Goal: Transaction & Acquisition: Book appointment/travel/reservation

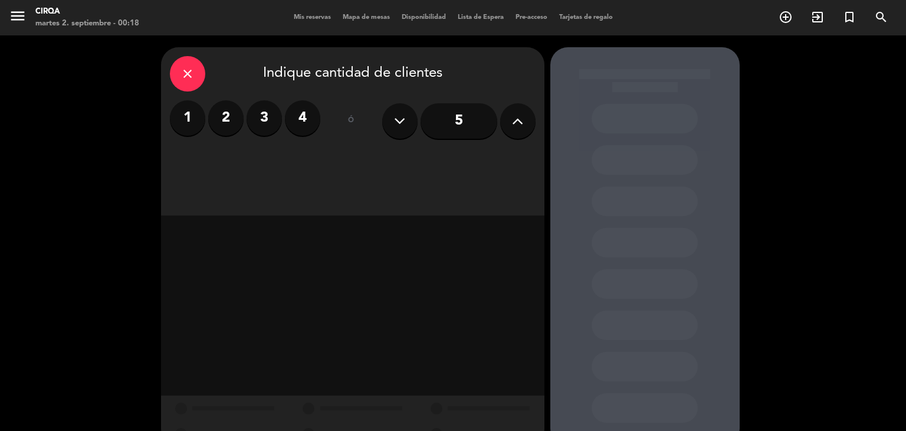
click at [222, 119] on label "2" at bounding box center [225, 117] width 35 height 35
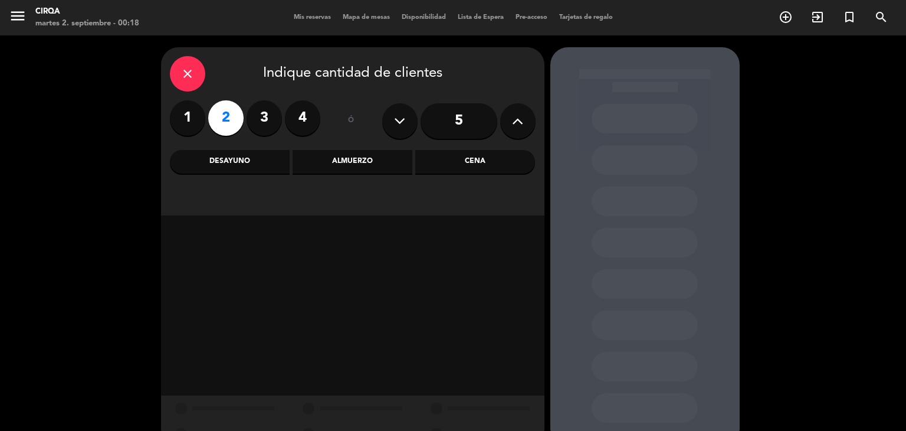
click at [461, 162] on div "Cena" at bounding box center [475, 162] width 120 height 24
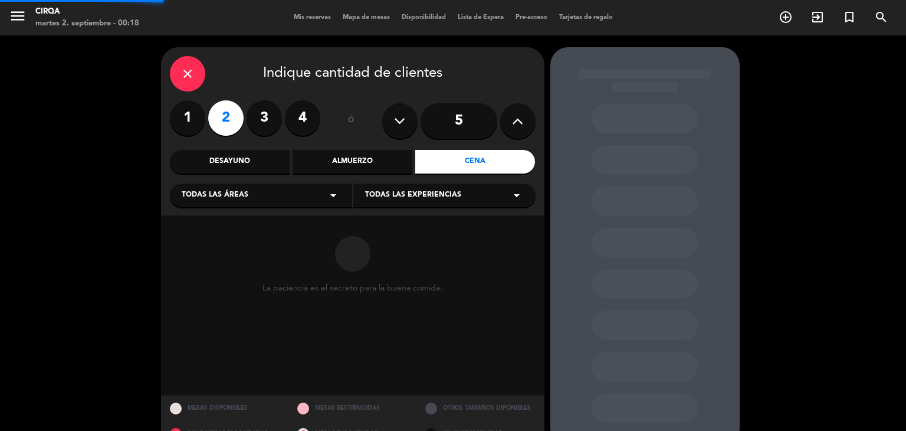
click at [387, 154] on div "Almuerzo" at bounding box center [353, 162] width 120 height 24
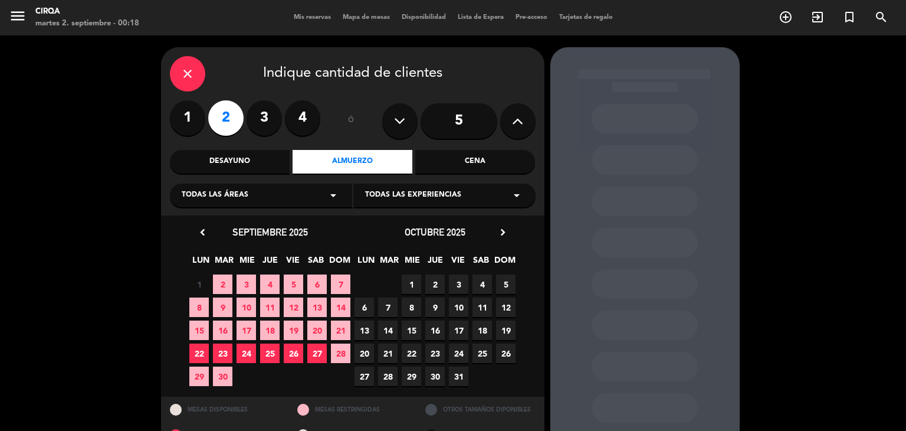
click at [293, 283] on span "5" at bounding box center [293, 283] width 19 height 19
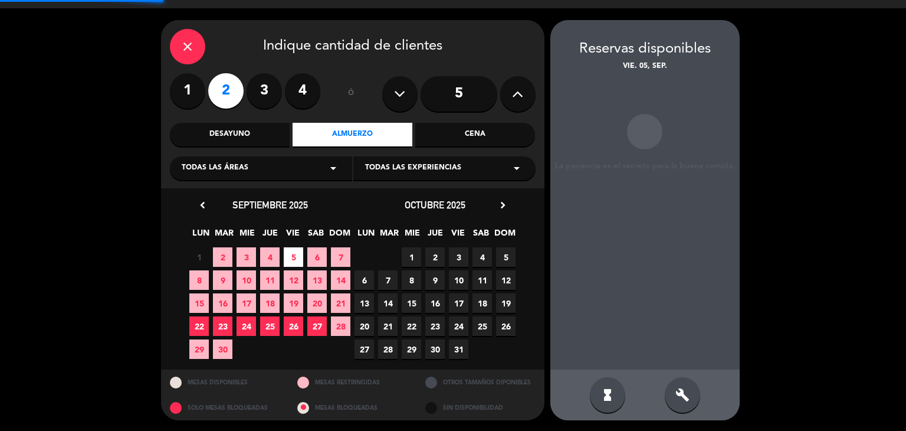
scroll to position [28, 0]
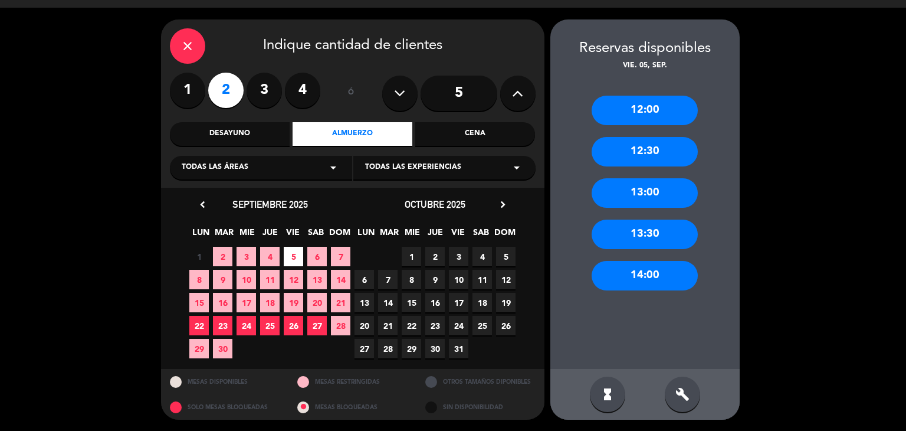
click at [635, 280] on div "14:00" at bounding box center [645, 275] width 106 height 29
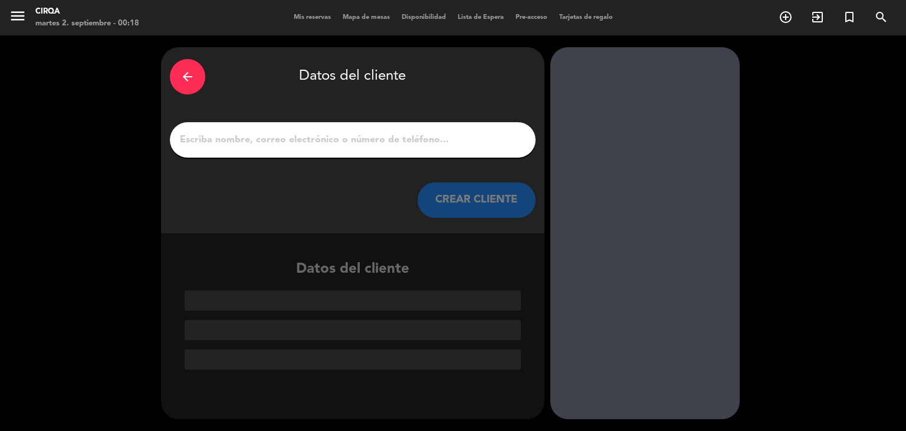
click at [339, 129] on div at bounding box center [353, 139] width 366 height 35
click at [319, 135] on input "1" at bounding box center [353, 140] width 348 height 17
paste input "[PERSON_NAME] [PERSON_NAME]"
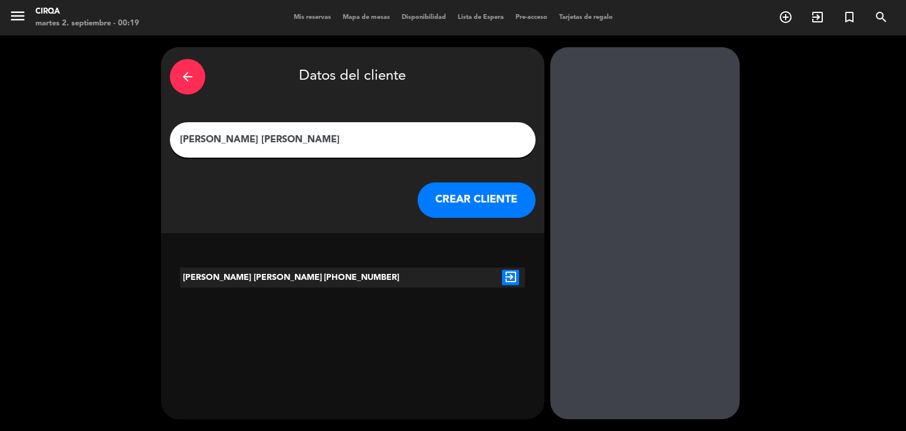
type input "[PERSON_NAME] [PERSON_NAME]"
click at [505, 277] on icon "exit_to_app" at bounding box center [510, 277] width 17 height 15
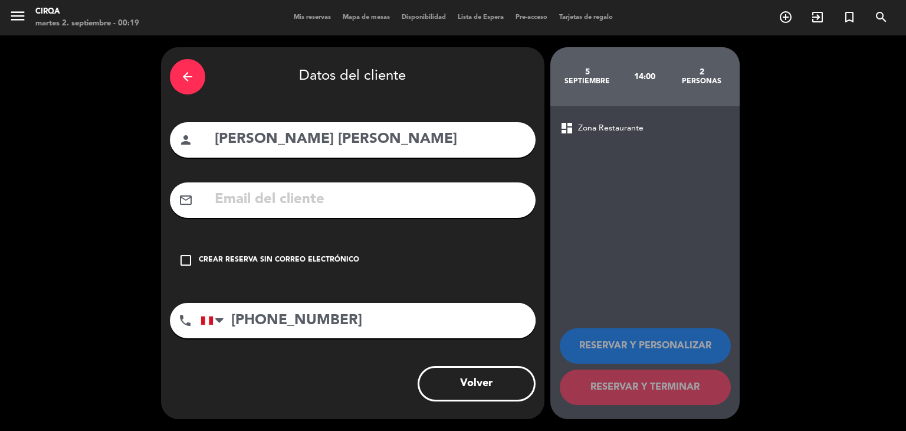
click at [239, 257] on div "Crear reserva sin correo electrónico" at bounding box center [279, 260] width 160 height 12
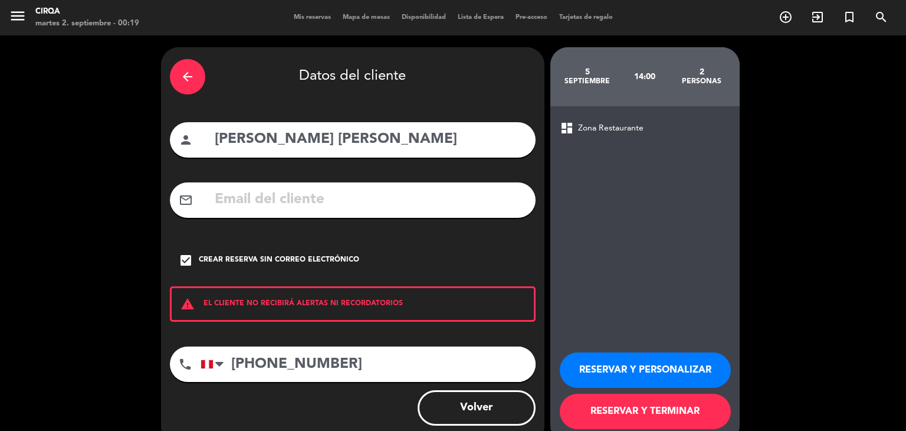
scroll to position [24, 0]
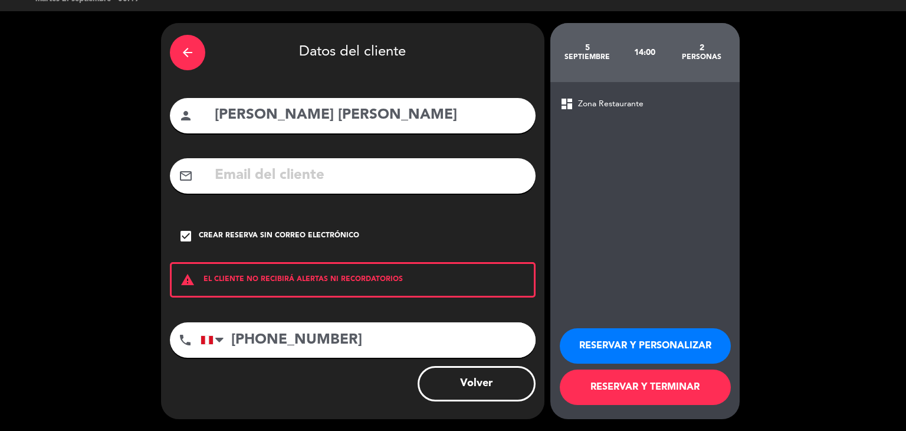
click at [626, 391] on button "RESERVAR Y TERMINAR" at bounding box center [645, 386] width 171 height 35
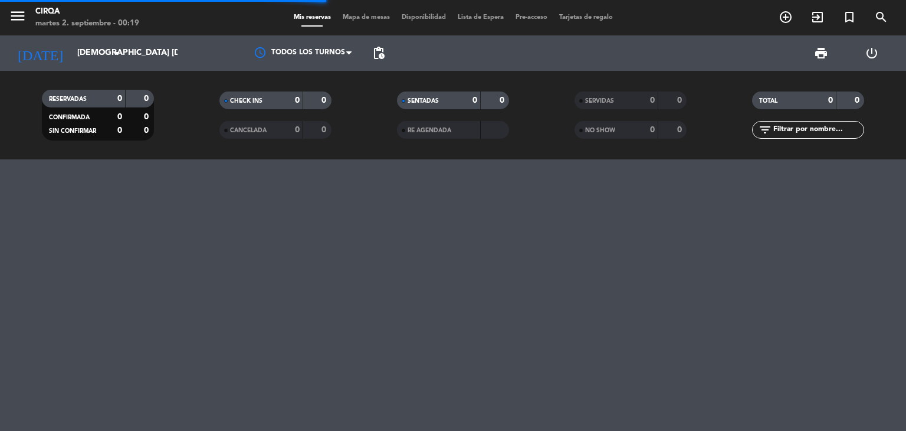
scroll to position [0, 0]
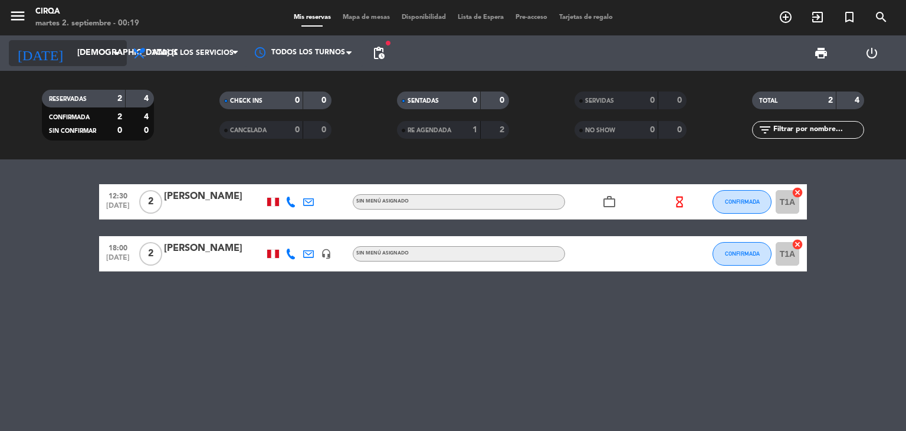
click at [78, 57] on input "[DEMOGRAPHIC_DATA] [DATE]" at bounding box center [127, 52] width 112 height 21
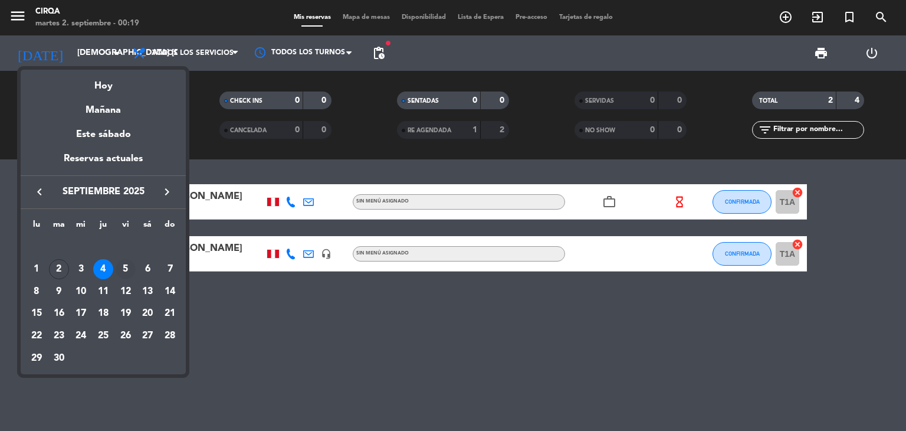
click at [130, 267] on div "5" at bounding box center [126, 269] width 20 height 20
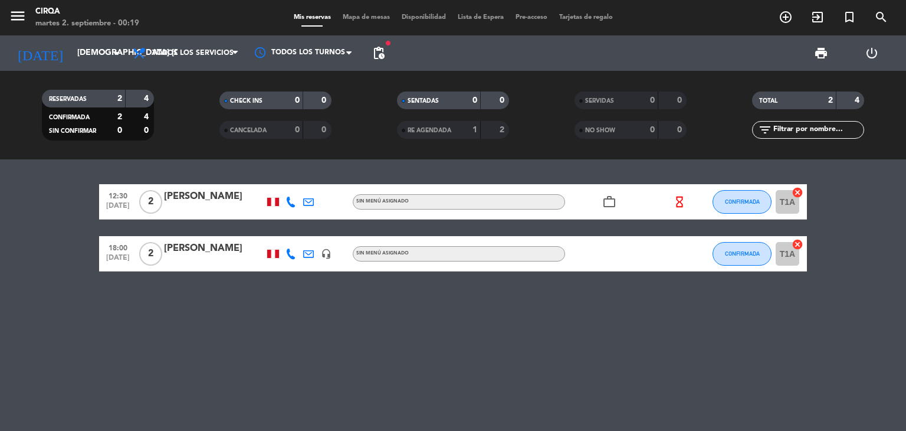
type input "vie. [DATE]"
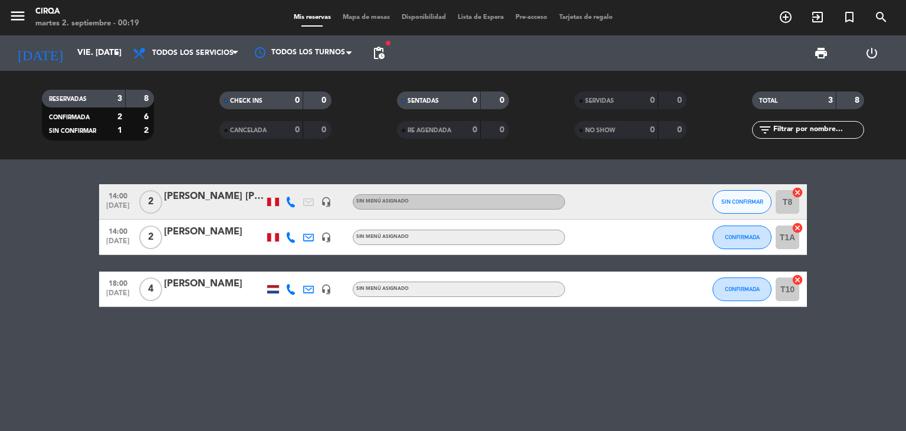
click at [211, 357] on div "14:00 [DATE] 2 [PERSON_NAME] [PERSON_NAME] headset_mic Sin menú asignado SIN CO…" at bounding box center [453, 294] width 906 height 271
click at [725, 198] on span "SIN CONFIRMAR" at bounding box center [742, 201] width 42 height 6
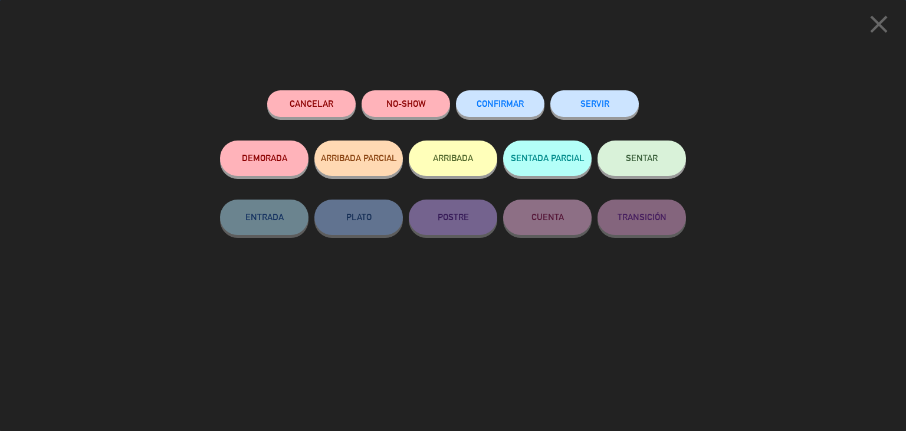
click at [516, 103] on span "CONFIRMAR" at bounding box center [500, 103] width 47 height 10
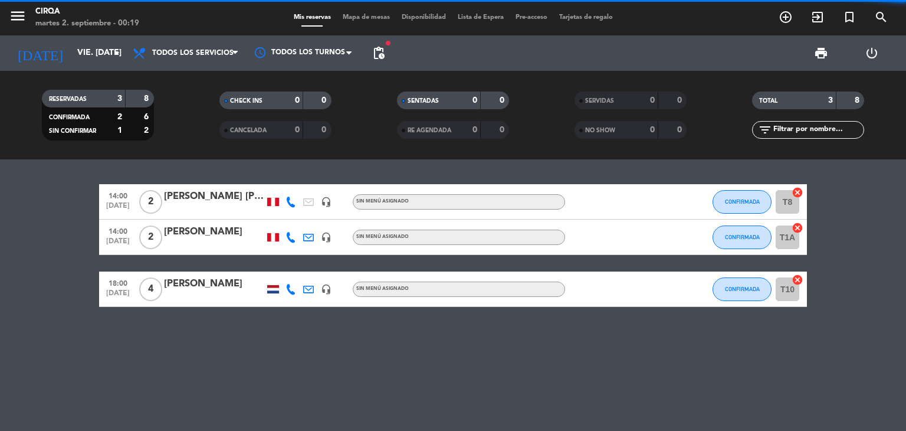
click at [183, 196] on div "[PERSON_NAME] [PERSON_NAME]" at bounding box center [214, 196] width 100 height 15
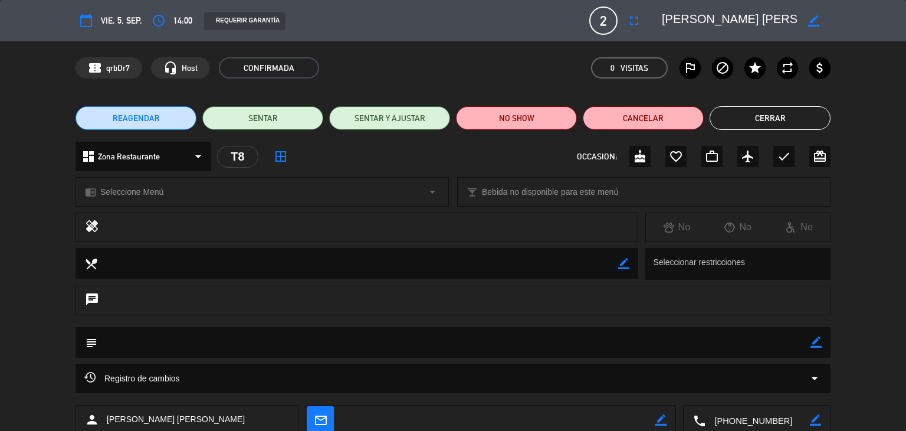
click at [817, 339] on icon "border_color" at bounding box center [815, 341] width 11 height 11
click at [732, 337] on textarea at bounding box center [453, 342] width 713 height 30
type textarea "E"
type textarea "MESA EN SALON"
click at [810, 340] on icon at bounding box center [815, 341] width 11 height 11
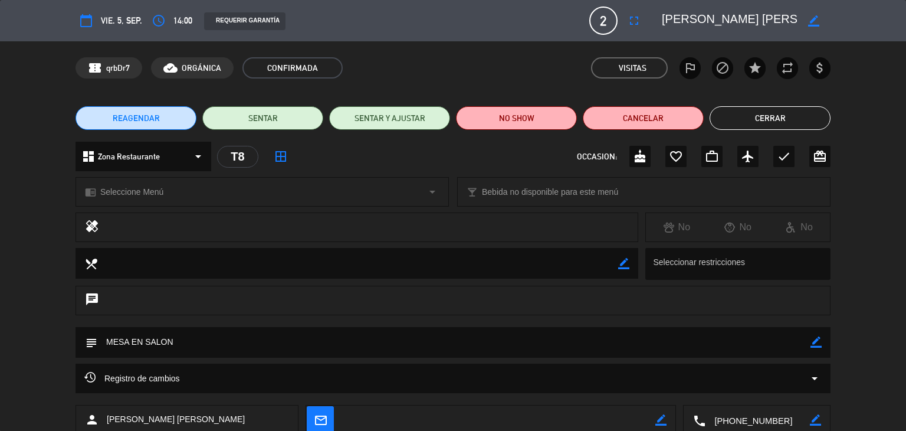
click at [758, 115] on button "Cerrar" at bounding box center [769, 118] width 121 height 24
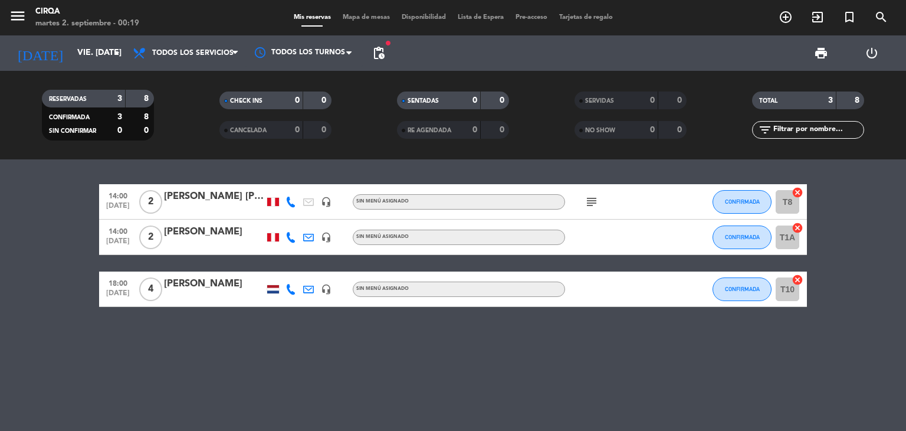
click at [282, 404] on div "14:00 [DATE] 2 [PERSON_NAME] [PERSON_NAME] headset_mic Sin menú asignado subjec…" at bounding box center [453, 294] width 906 height 271
click at [280, 378] on div "14:00 [DATE] 2 [PERSON_NAME] [PERSON_NAME] headset_mic Sin menú asignado subjec…" at bounding box center [453, 294] width 906 height 271
